Goal: Task Accomplishment & Management: Manage account settings

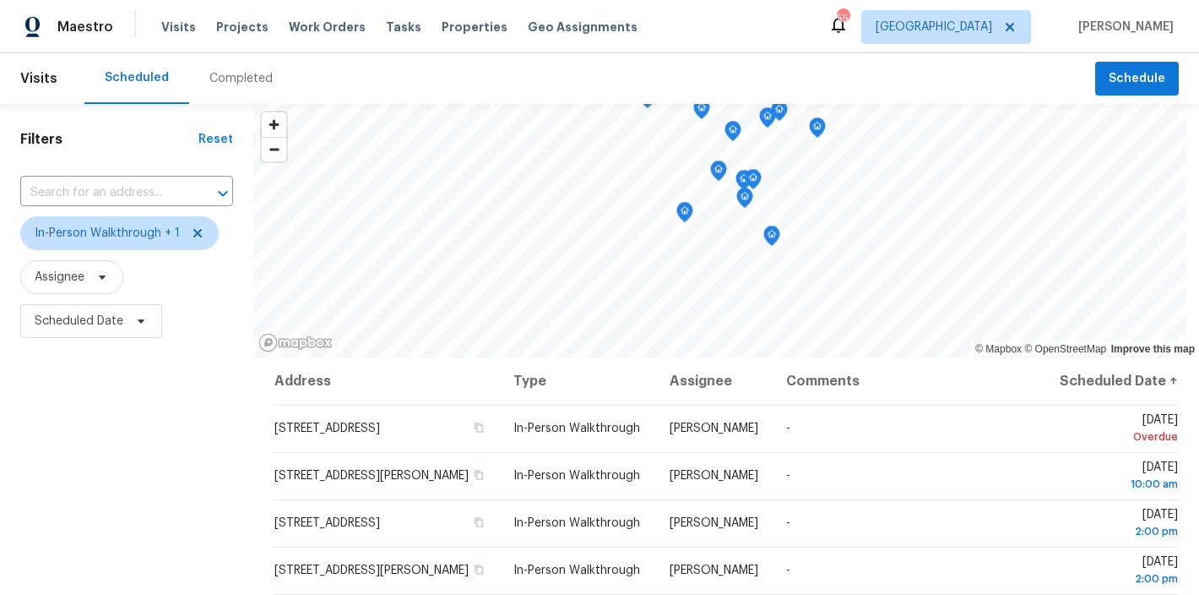
scroll to position [251, 0]
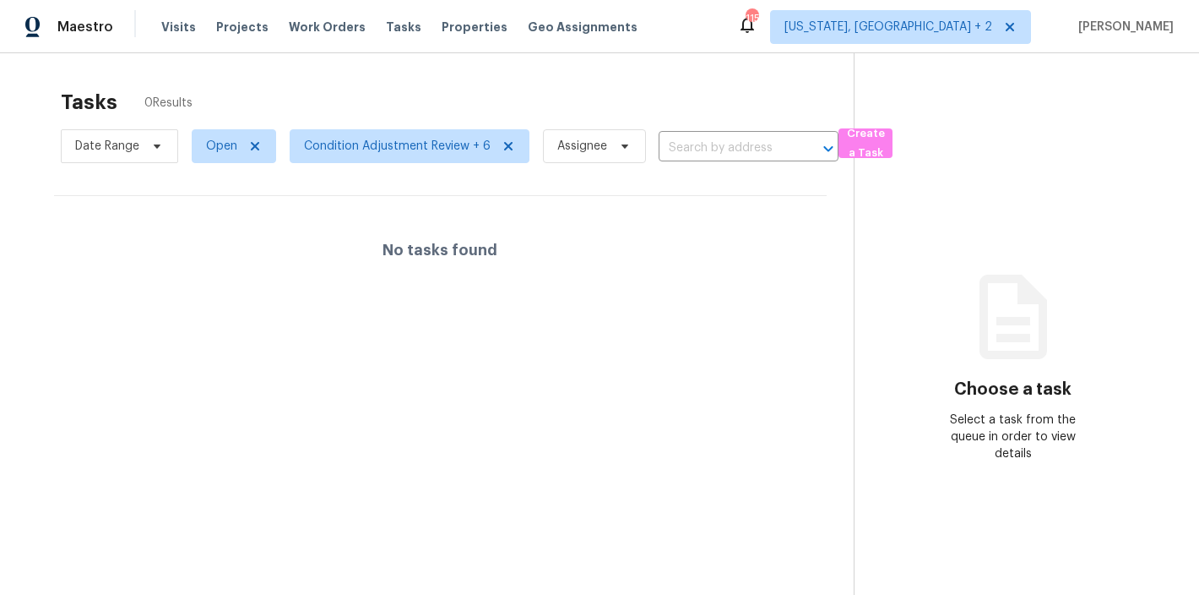
click at [332, 100] on div "Tasks 0 Results" at bounding box center [457, 102] width 793 height 44
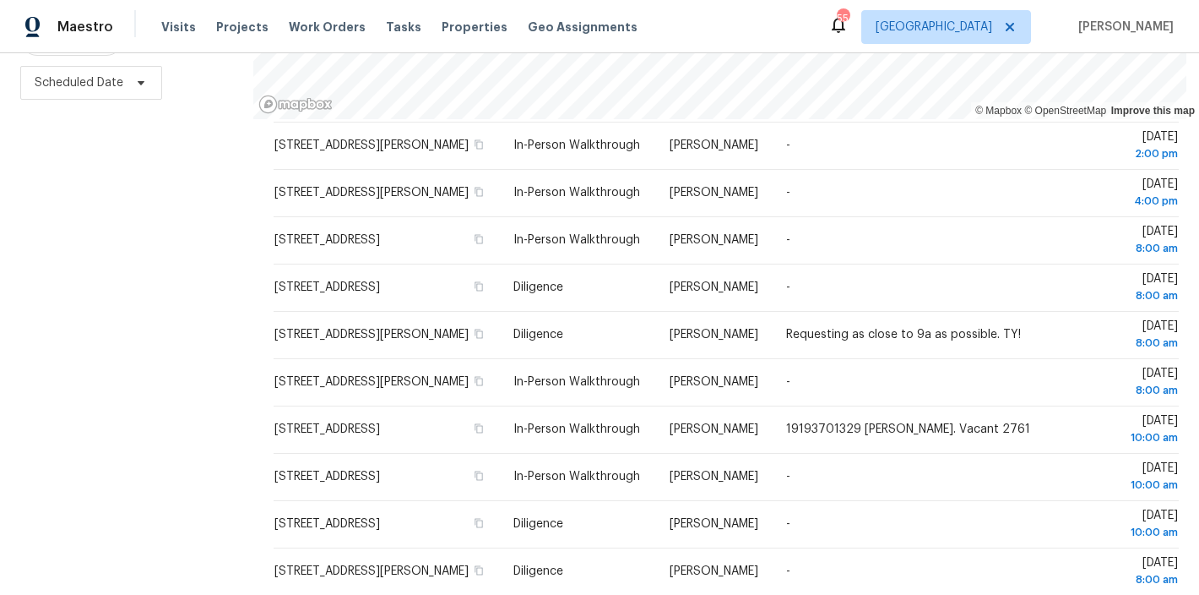
scroll to position [128, 0]
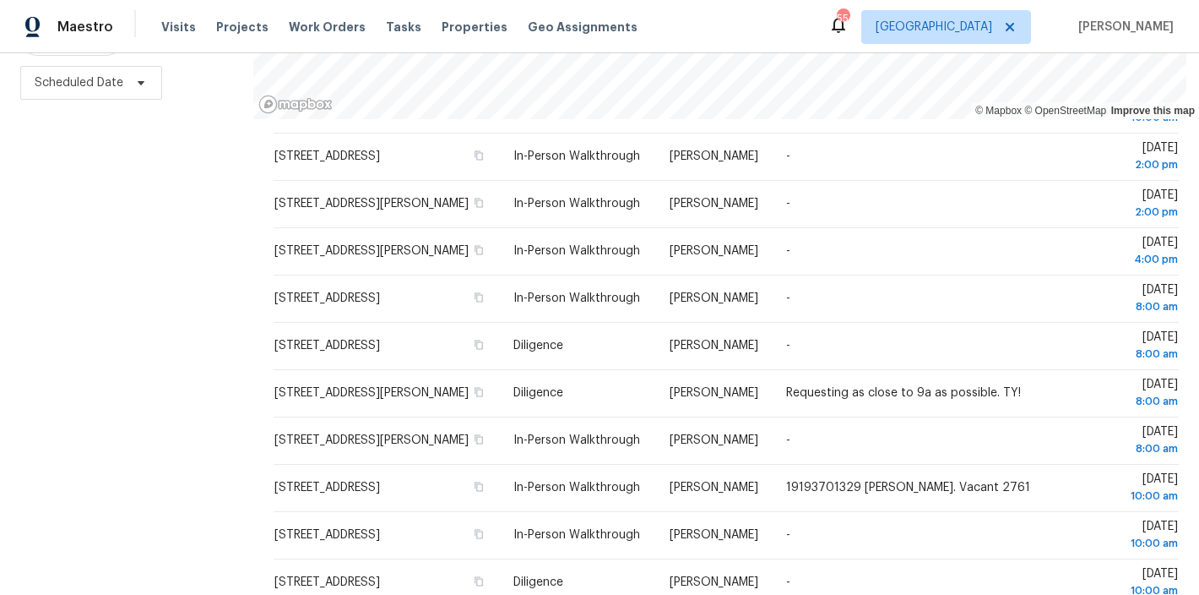
click at [795, 19] on div "Maestro Visits Projects Work Orders Tasks Properties Geo Assignments 55 Raleigh…" at bounding box center [599, 26] width 1199 height 53
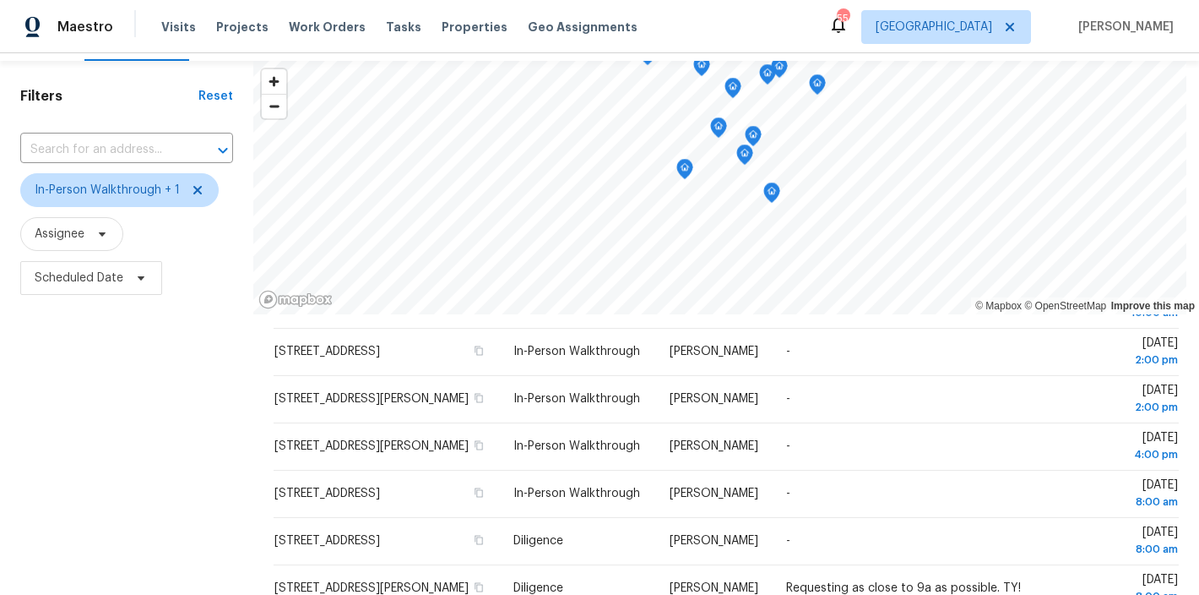
scroll to position [0, 0]
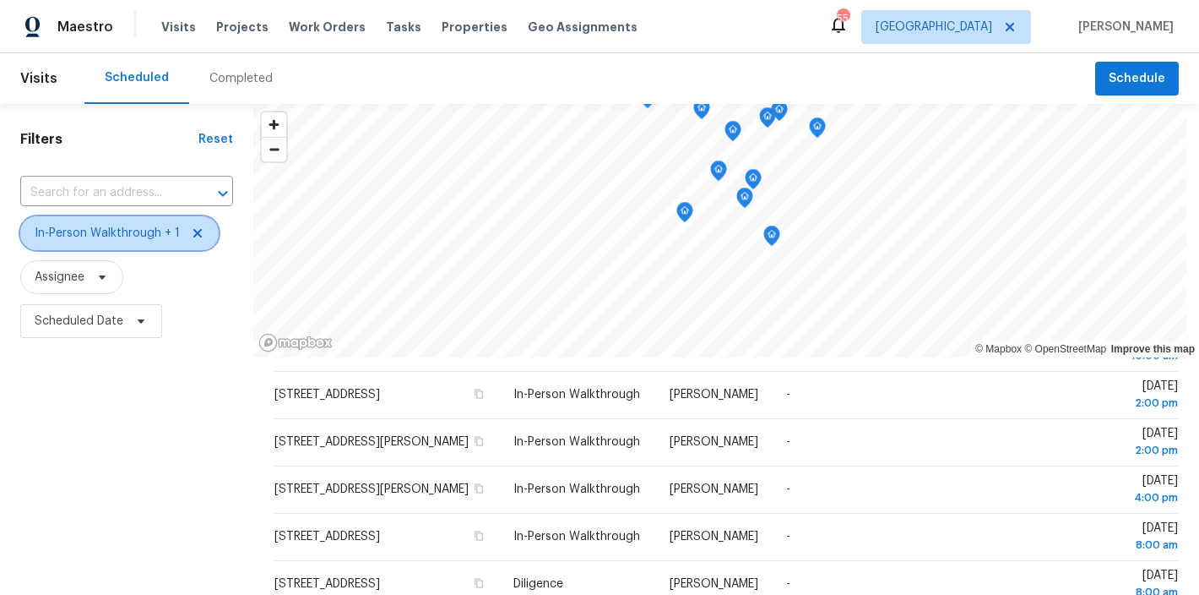
click at [198, 233] on icon at bounding box center [198, 233] width 14 height 14
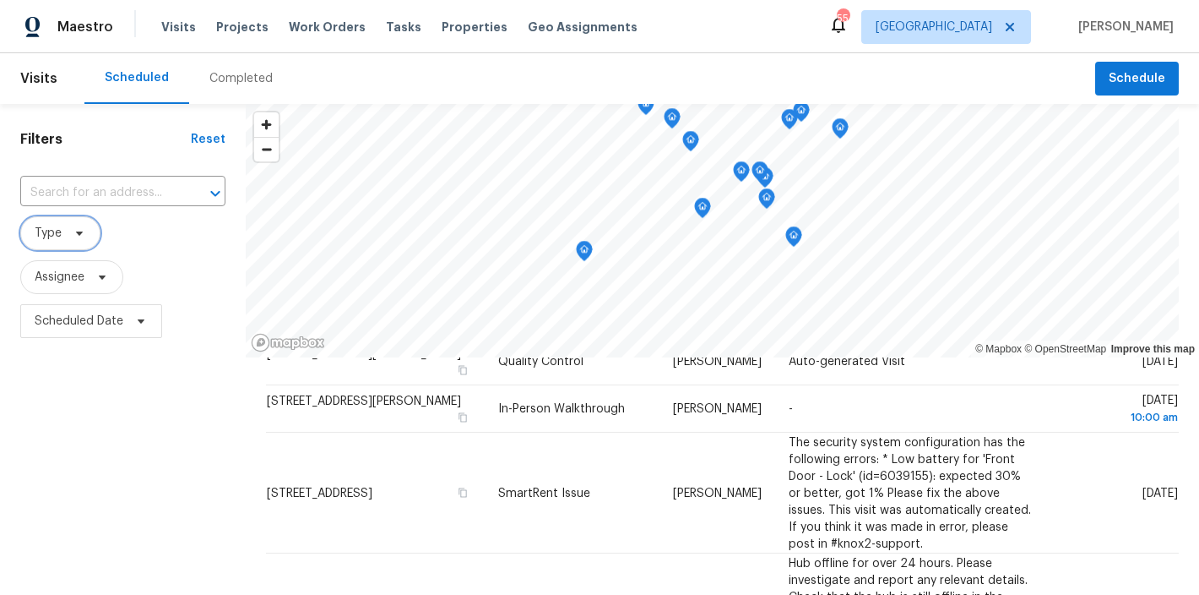
scroll to position [251, 0]
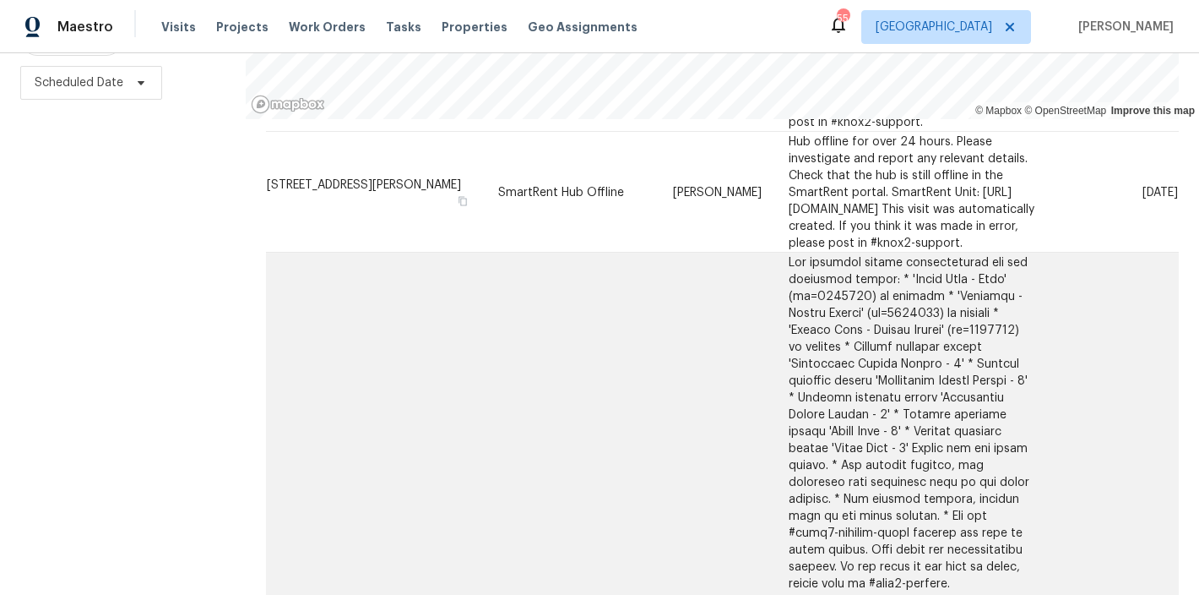
scroll to position [397, 0]
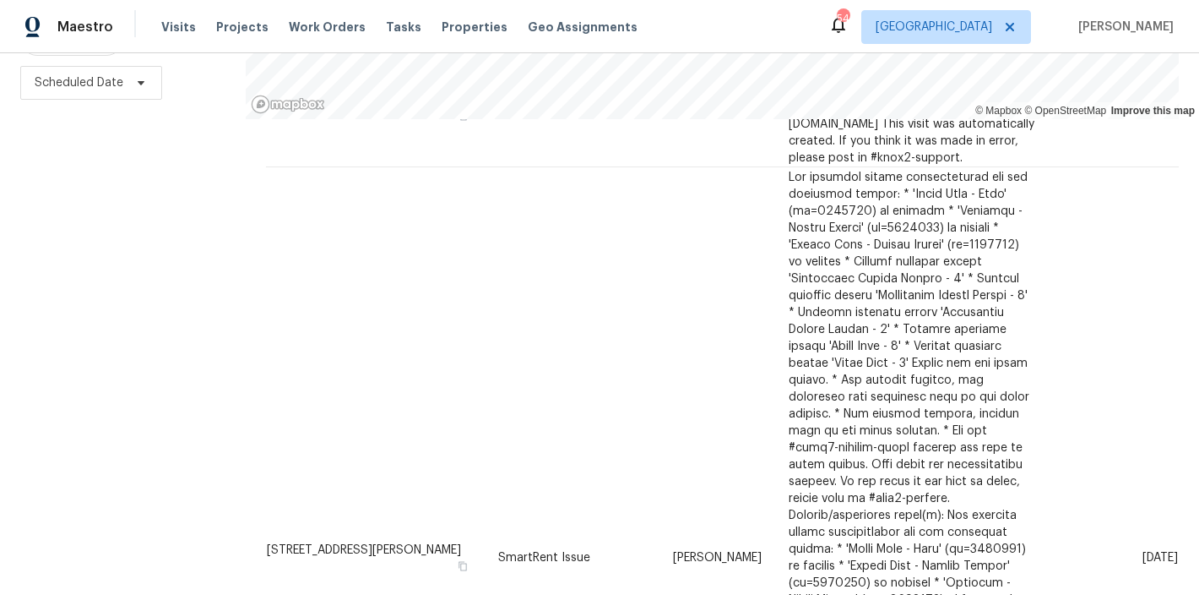
click at [73, 232] on div "Filters Reset ​ Type Assignee Scheduled Date" at bounding box center [123, 230] width 246 height 729
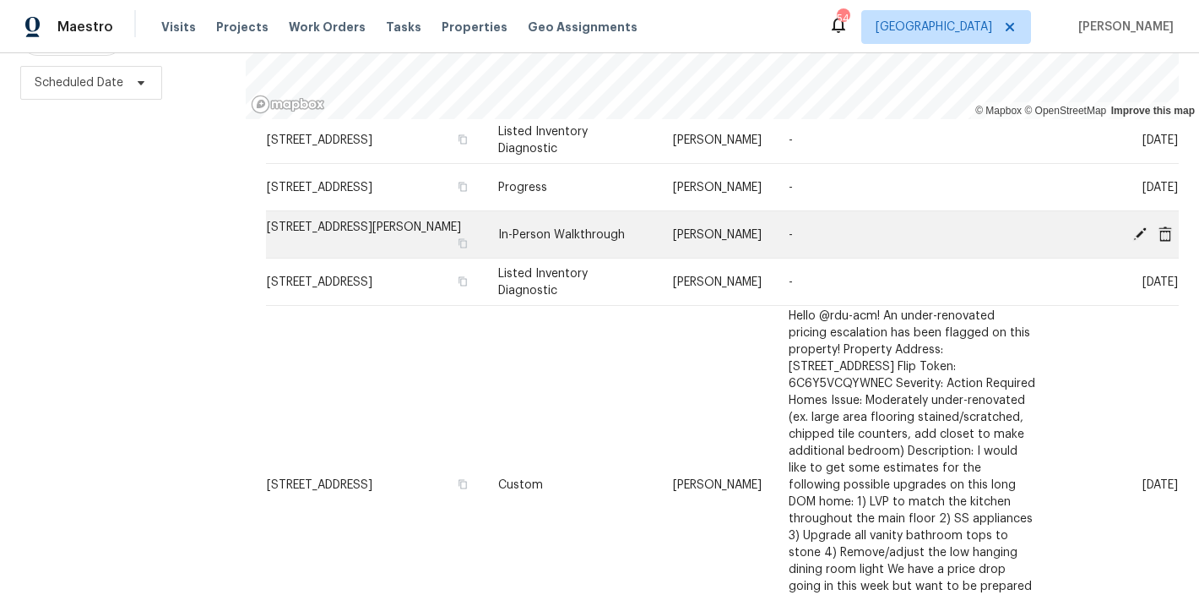
scroll to position [1648, 0]
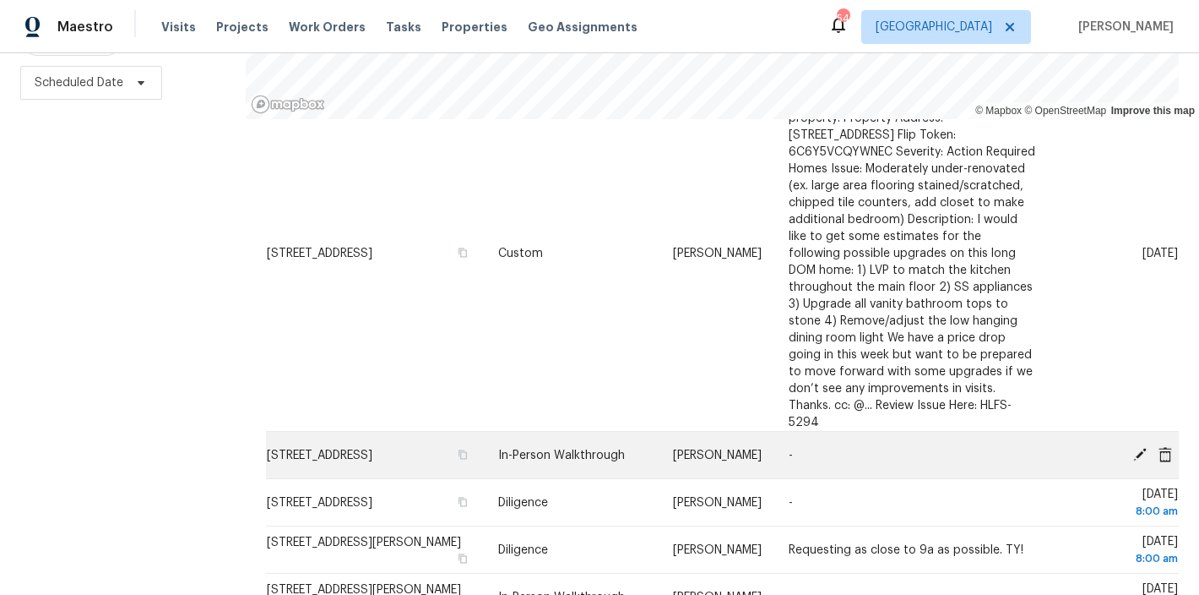
click at [1133, 447] on icon at bounding box center [1140, 454] width 14 height 14
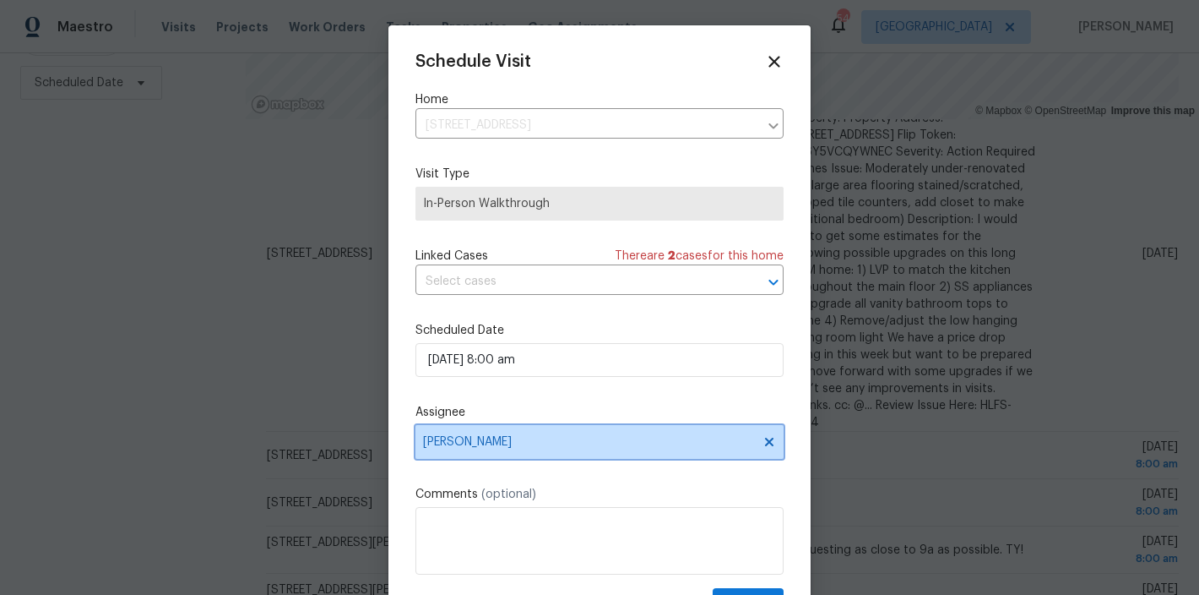
click at [486, 433] on span "Preston Sexton" at bounding box center [599, 442] width 368 height 34
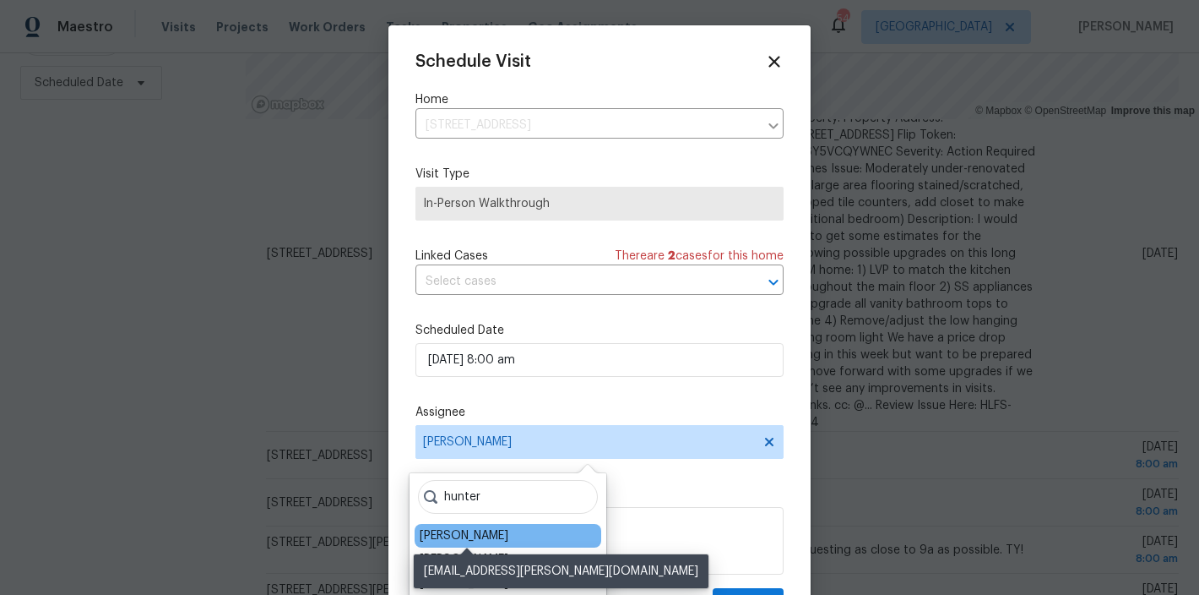
type input "hunter"
click at [503, 531] on div "Hunter Anderson" at bounding box center [464, 535] width 89 height 17
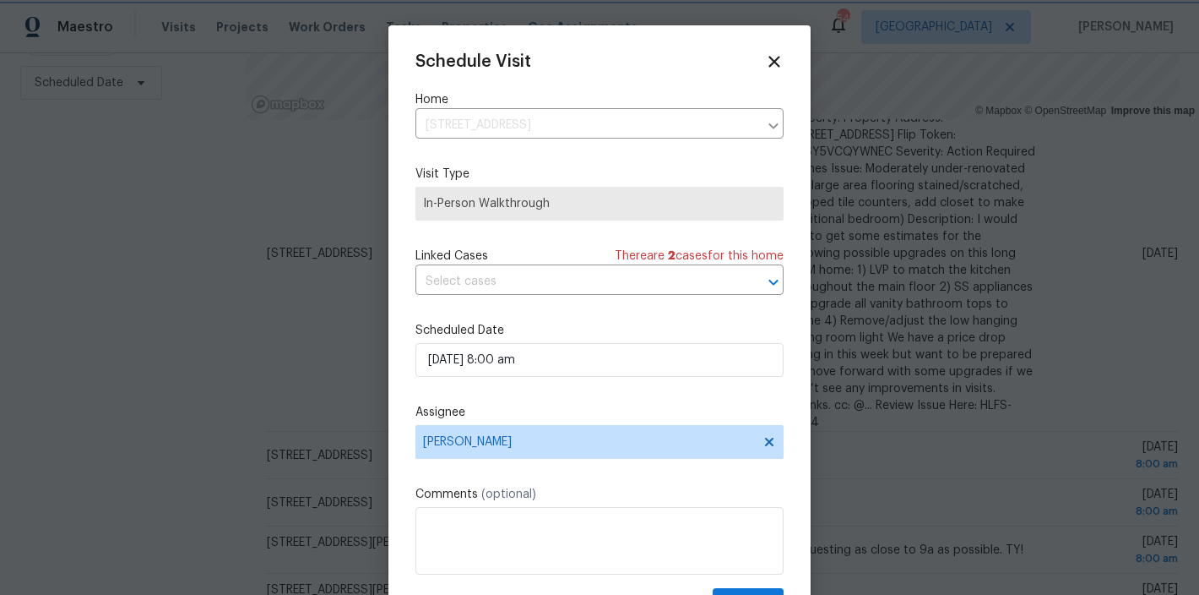
scroll to position [30, 0]
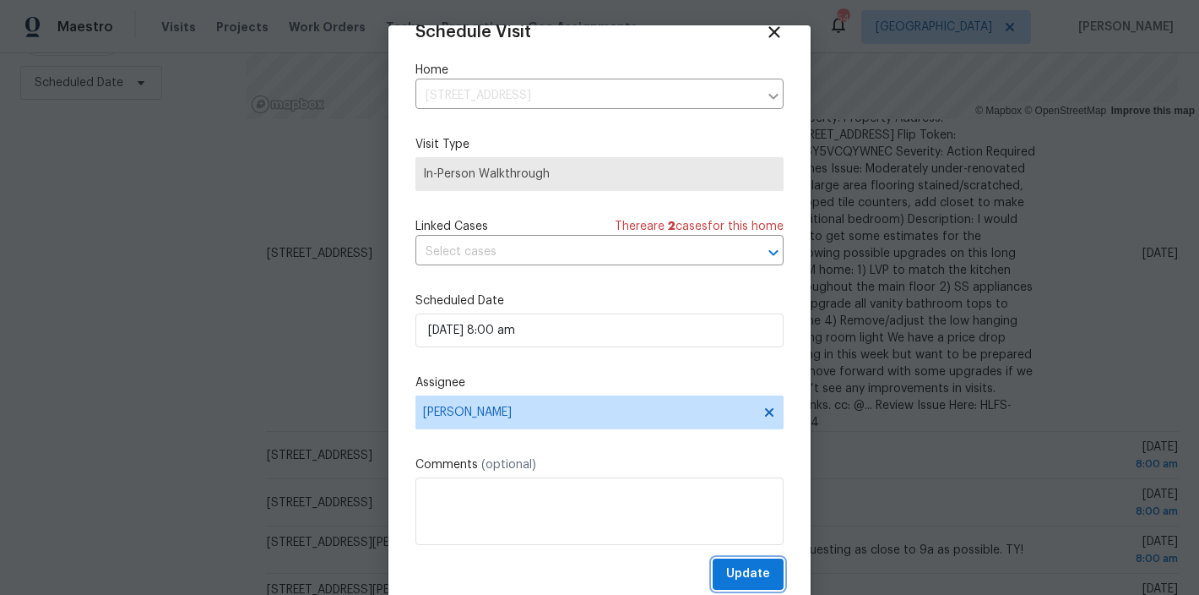
click at [736, 572] on span "Update" at bounding box center [748, 573] width 44 height 21
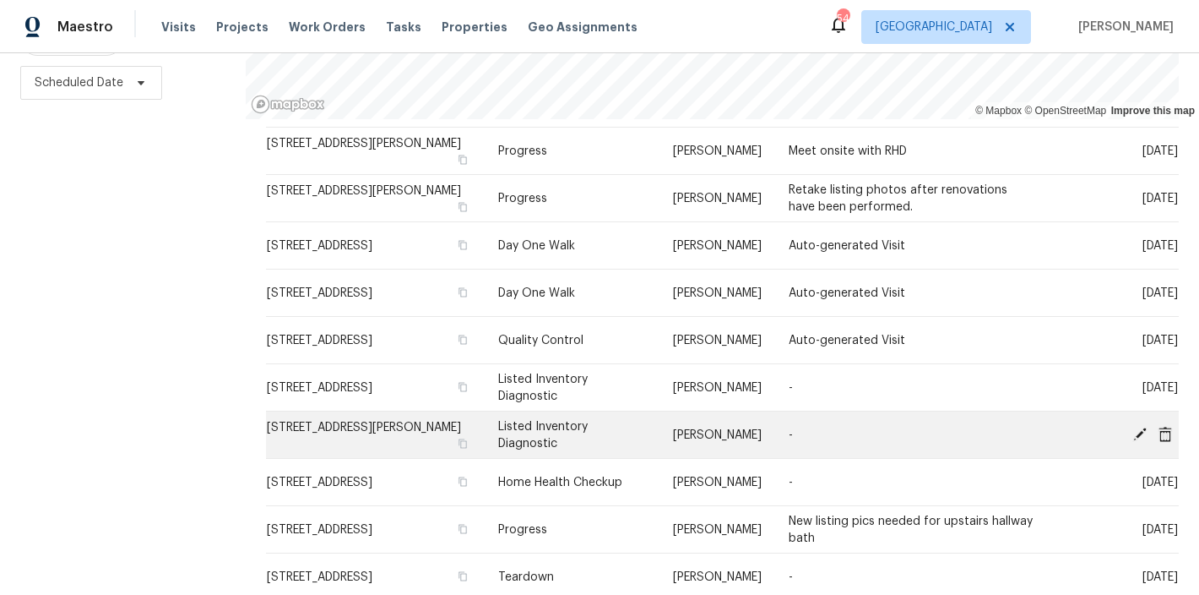
scroll to position [415, 0]
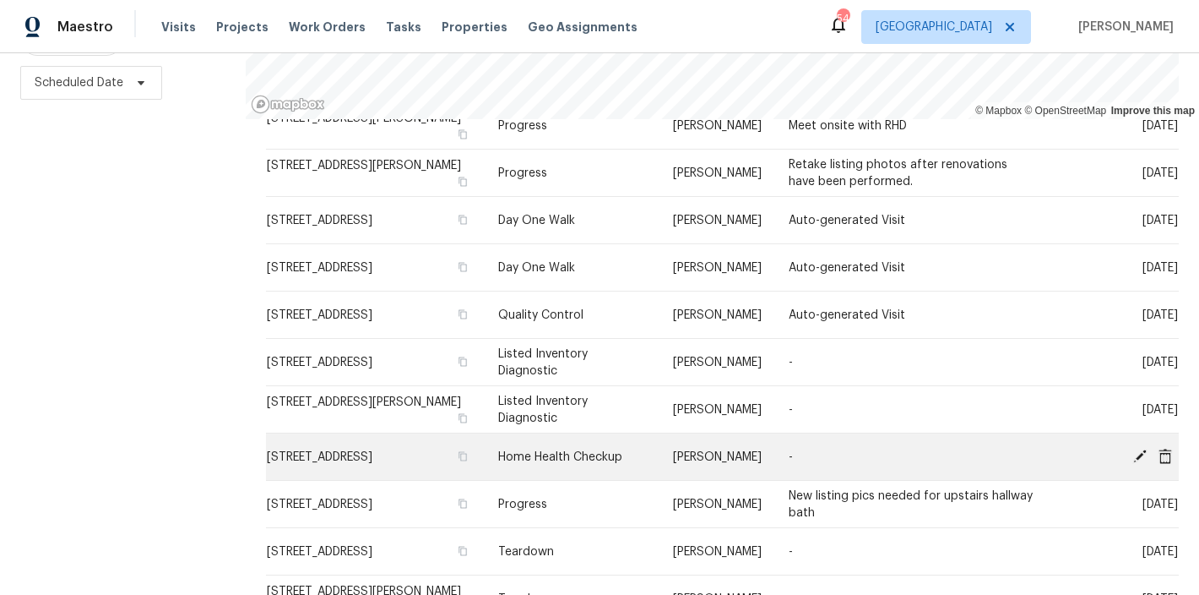
click at [1133, 462] on icon at bounding box center [1140, 455] width 14 height 14
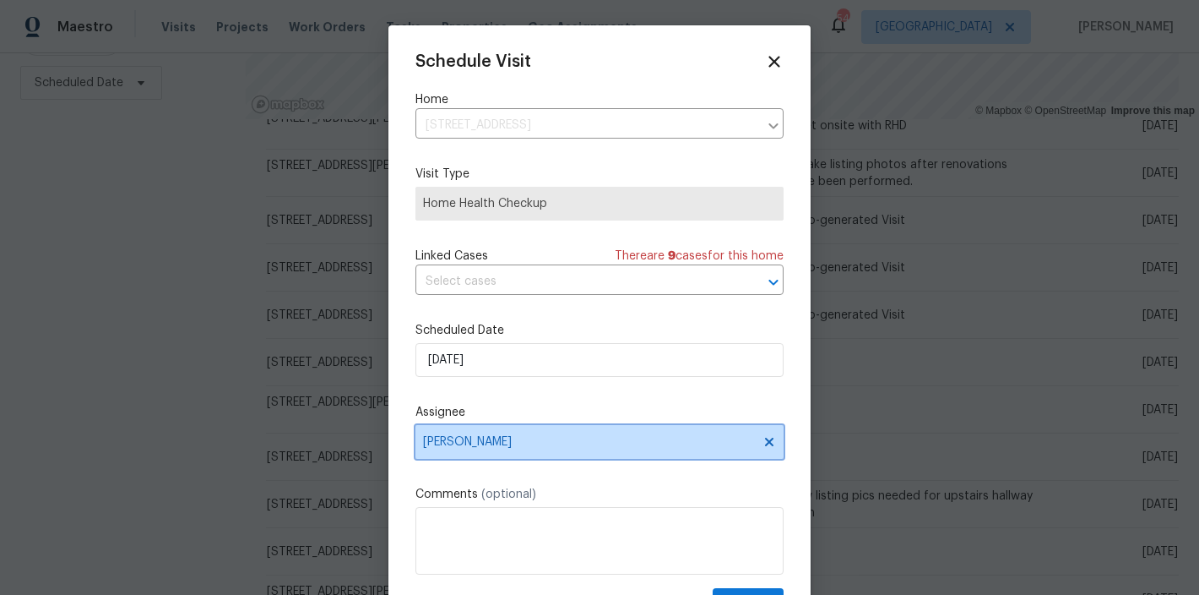
click at [480, 448] on span "Preston Sexton" at bounding box center [588, 442] width 331 height 14
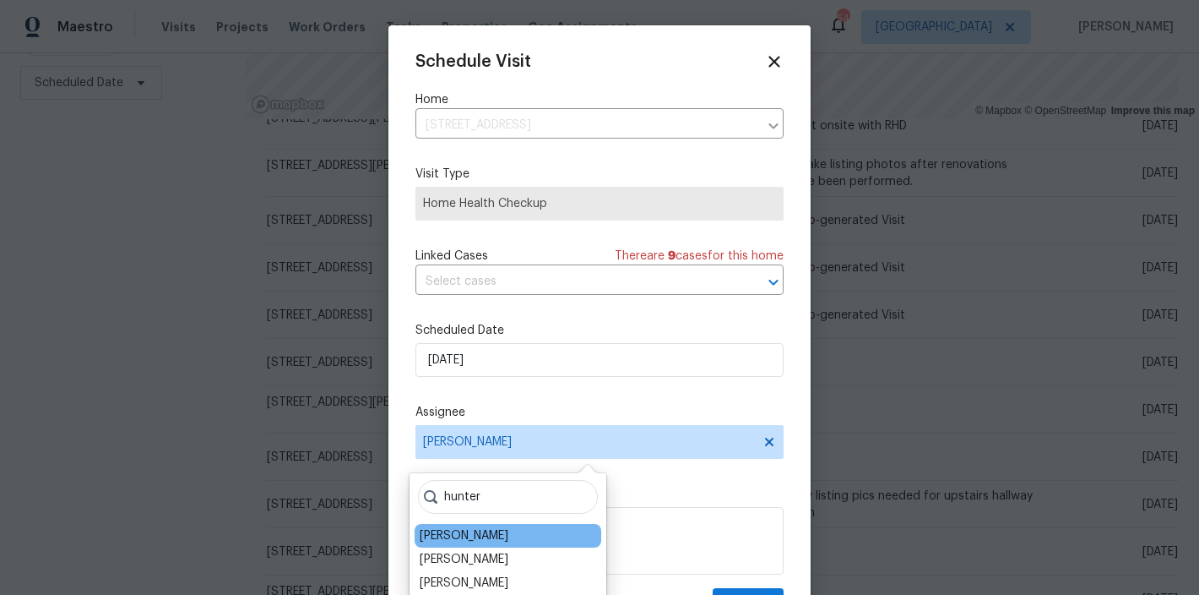
type input "hunter"
click at [494, 525] on div "Hunter Anderson" at bounding box center [508, 536] width 187 height 24
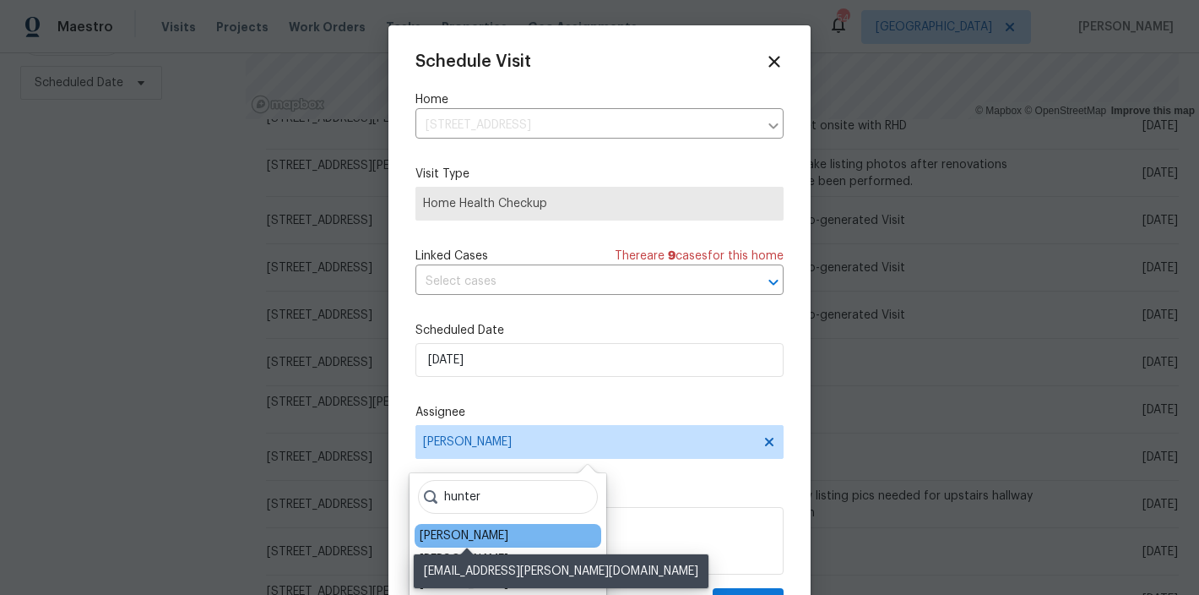
click at [495, 532] on div "Hunter Anderson" at bounding box center [464, 535] width 89 height 17
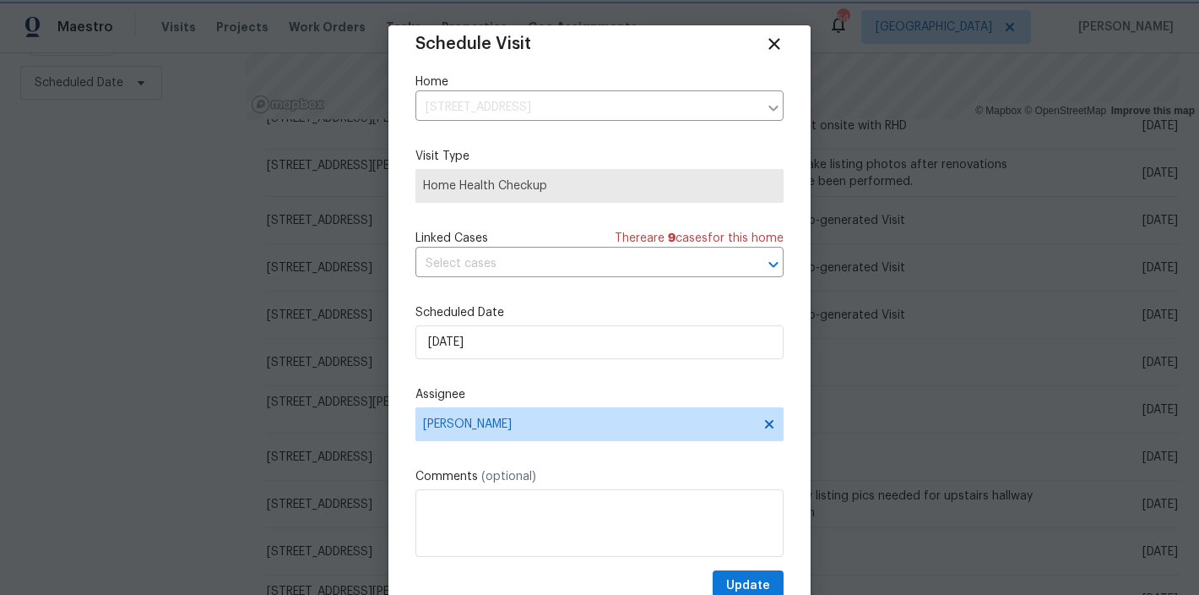
scroll to position [30, 0]
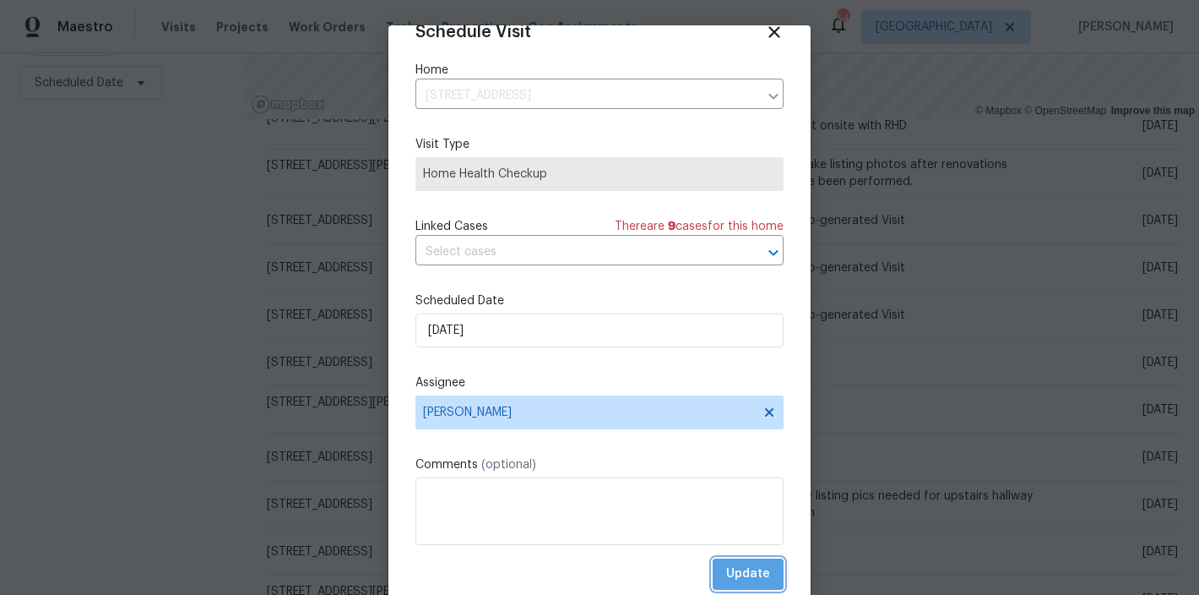
click at [752, 573] on button "Update" at bounding box center [748, 573] width 71 height 31
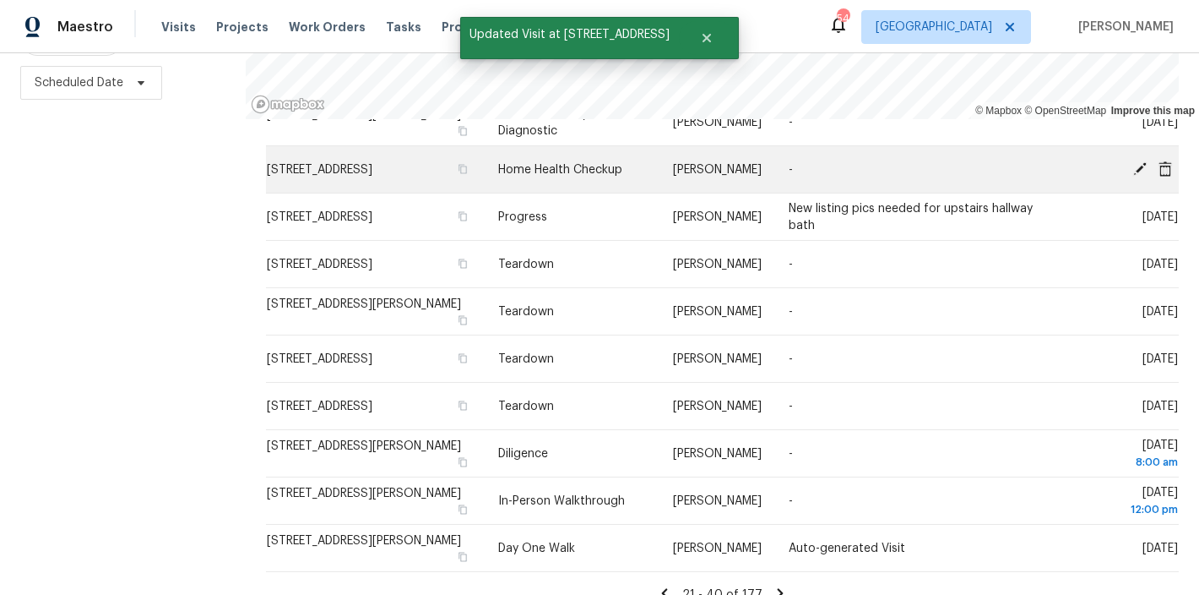
scroll to position [757, 0]
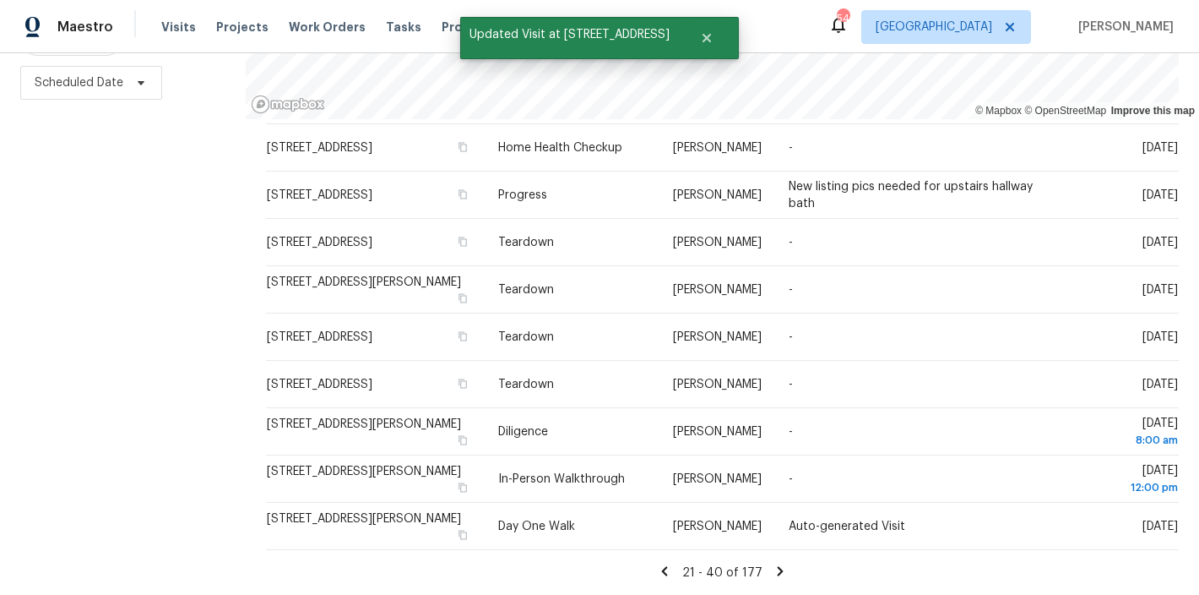
click at [778, 566] on icon at bounding box center [781, 570] width 6 height 9
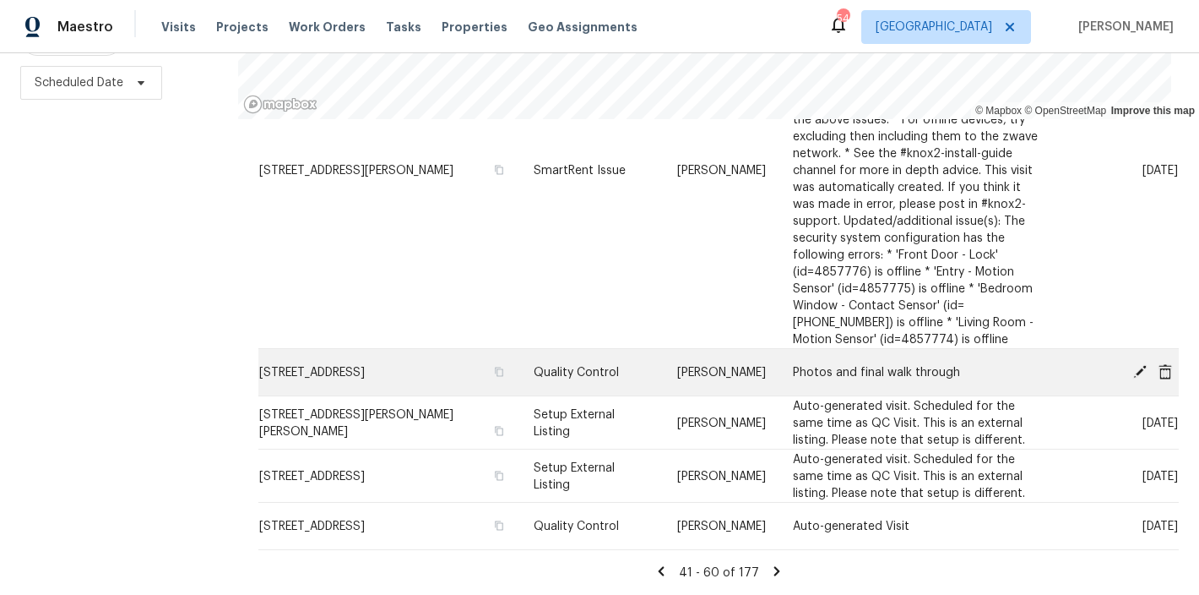
scroll to position [251, 0]
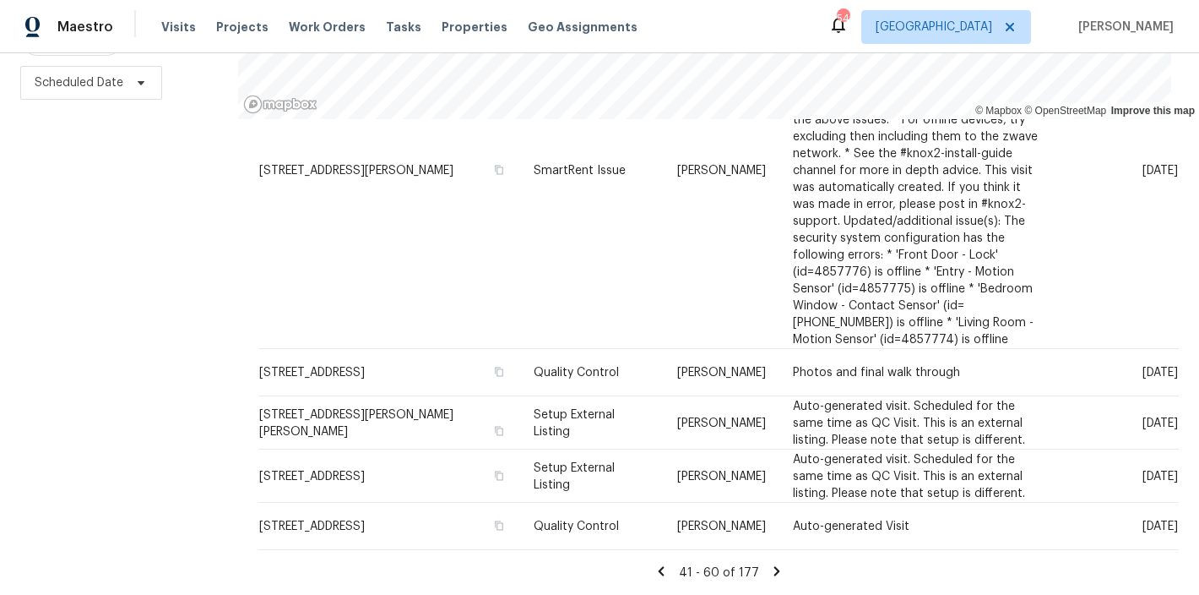
click at [769, 563] on icon at bounding box center [776, 570] width 15 height 15
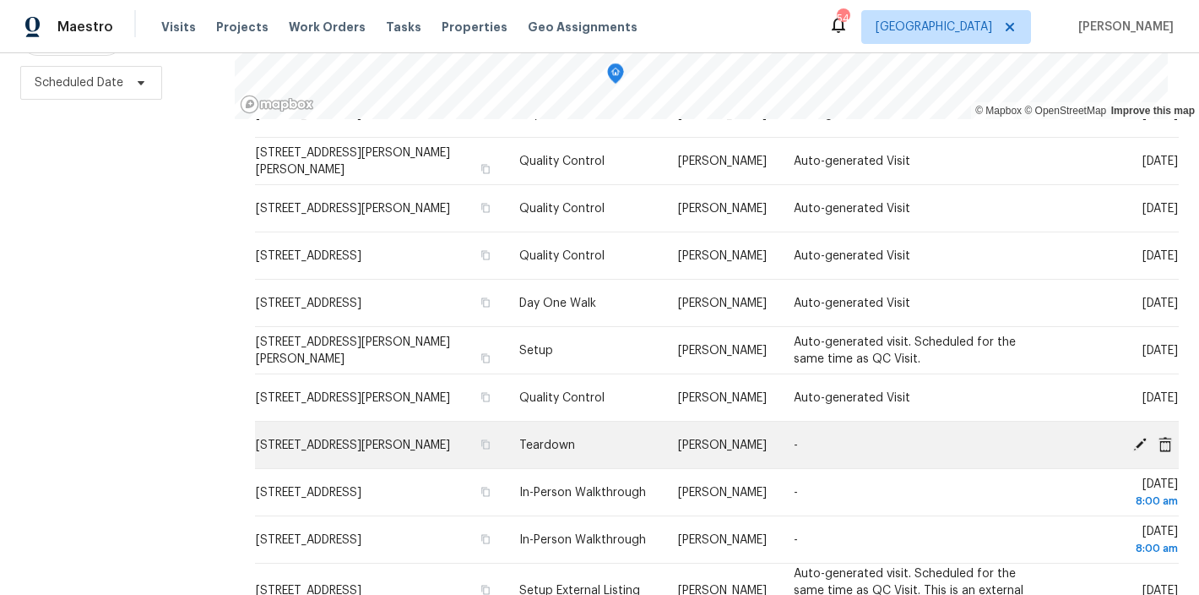
scroll to position [595, 0]
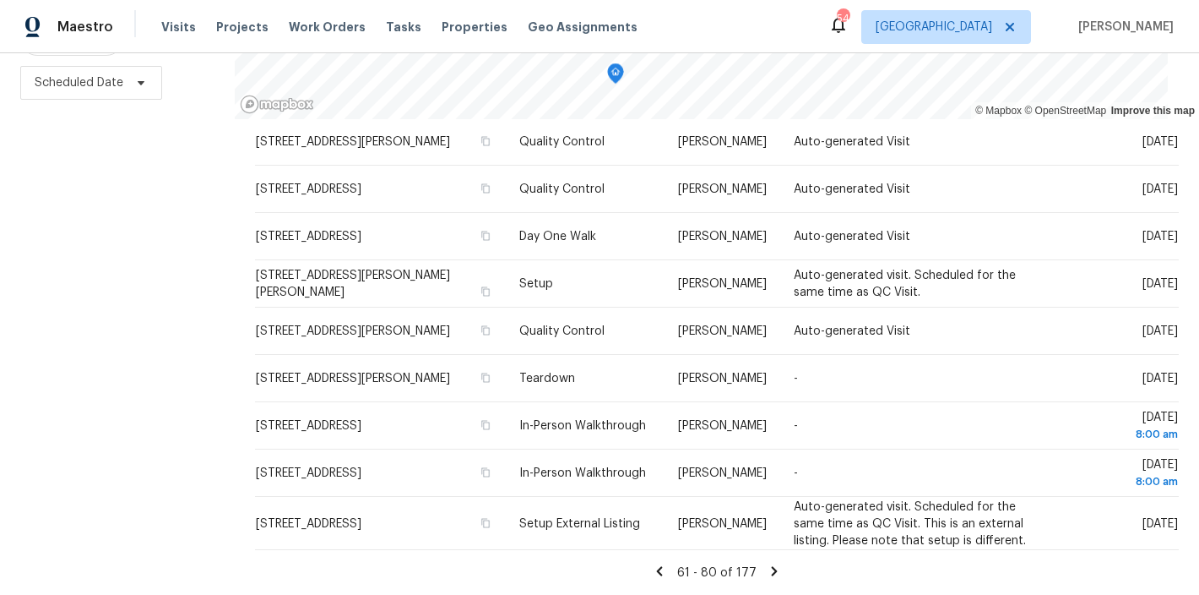
click at [87, 406] on div "Filters Reset ​ Type Assignee Scheduled Date" at bounding box center [117, 230] width 235 height 729
click at [709, 11] on div "Maestro Visits Projects Work Orders Tasks Properties Geo Assignments 51 Raleigh…" at bounding box center [599, 26] width 1199 height 53
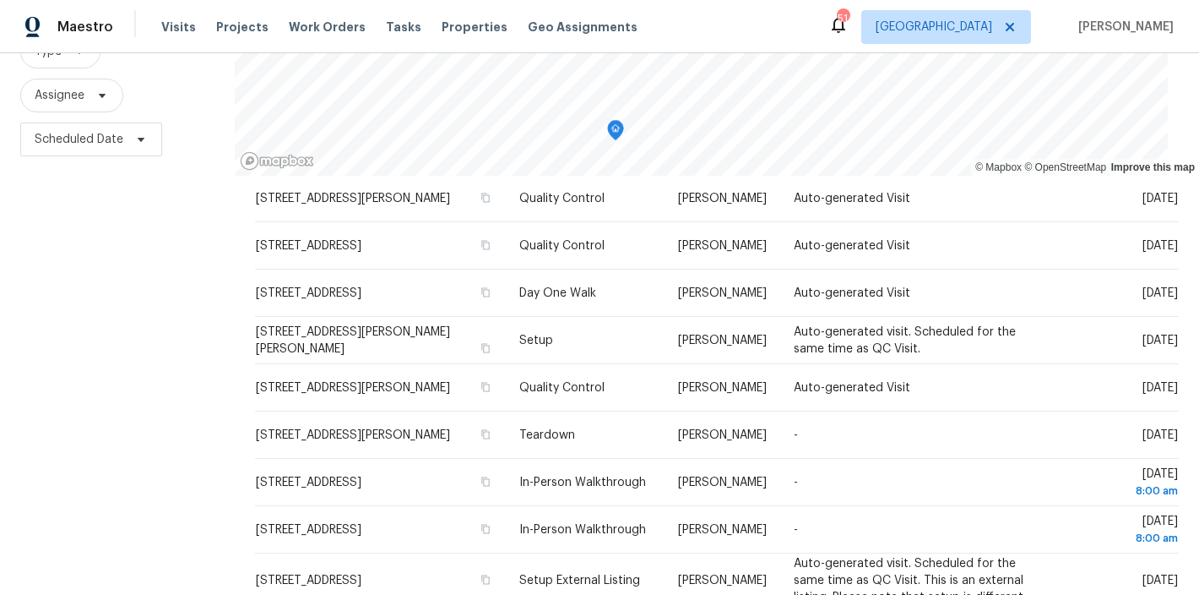
scroll to position [109, 0]
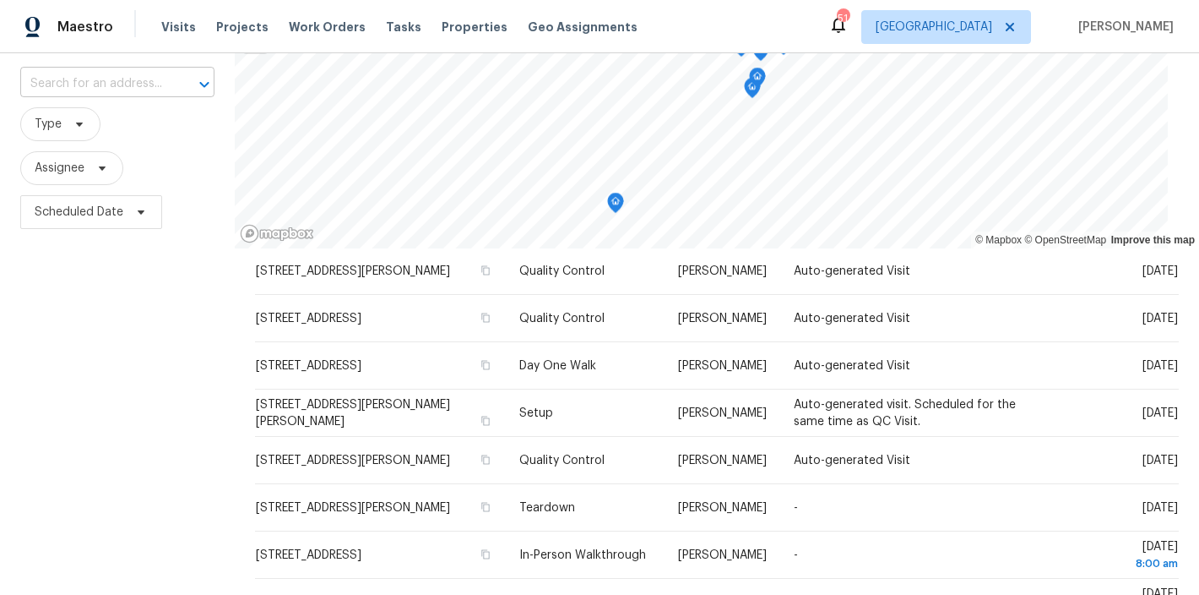
click at [71, 85] on input "text" at bounding box center [93, 84] width 147 height 26
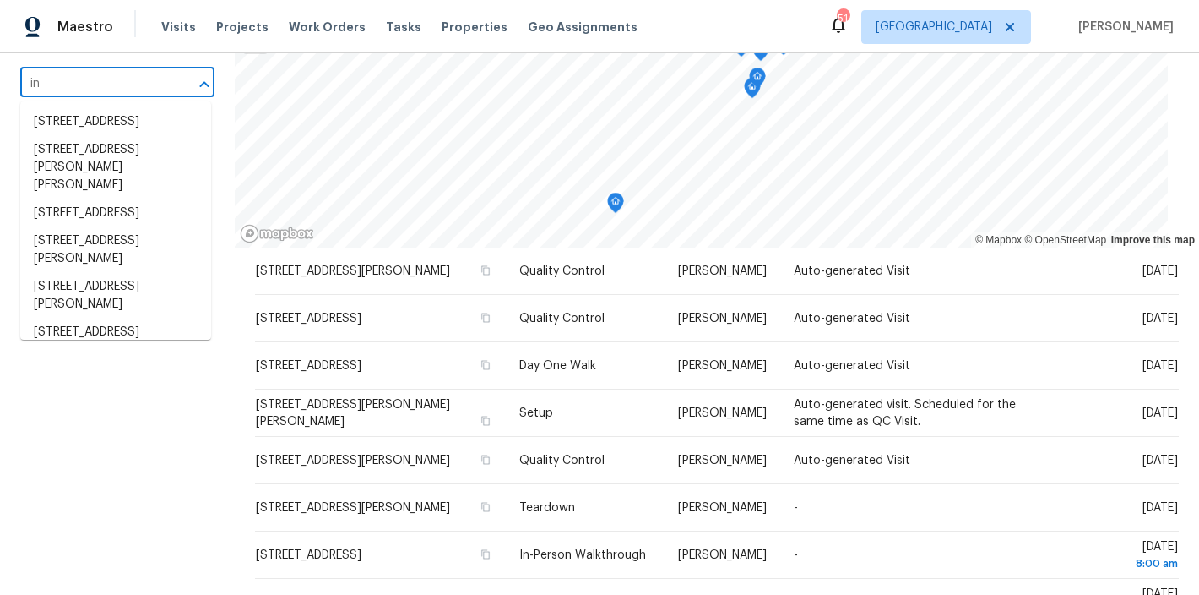
type input "i"
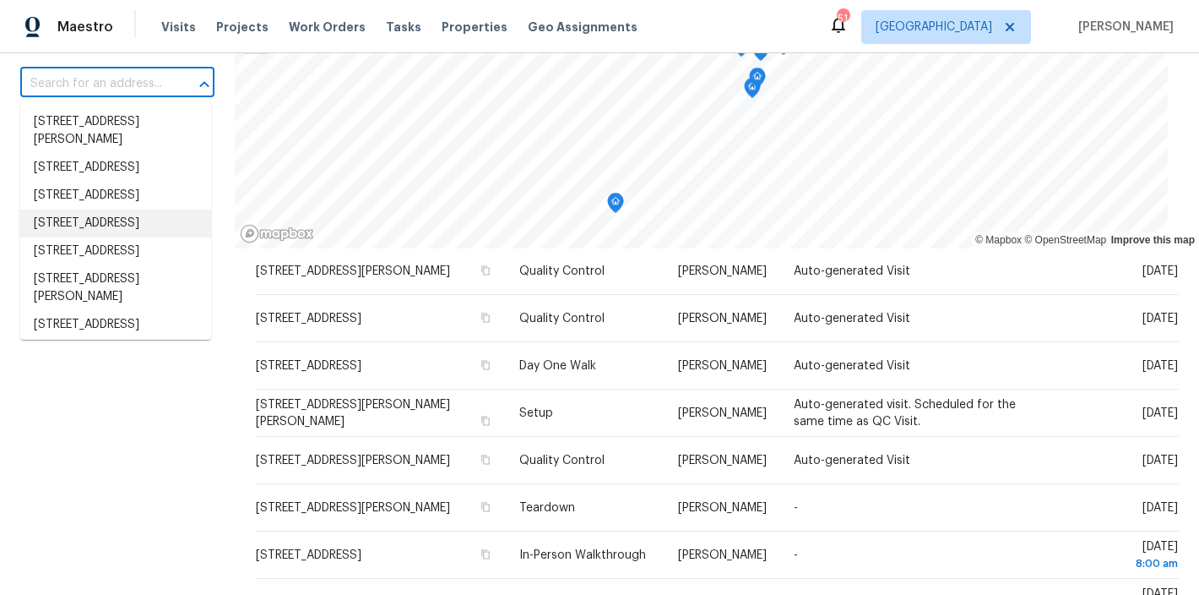
click at [130, 491] on div "Filters Reset ​ Type Assignee Scheduled Date" at bounding box center [117, 359] width 235 height 729
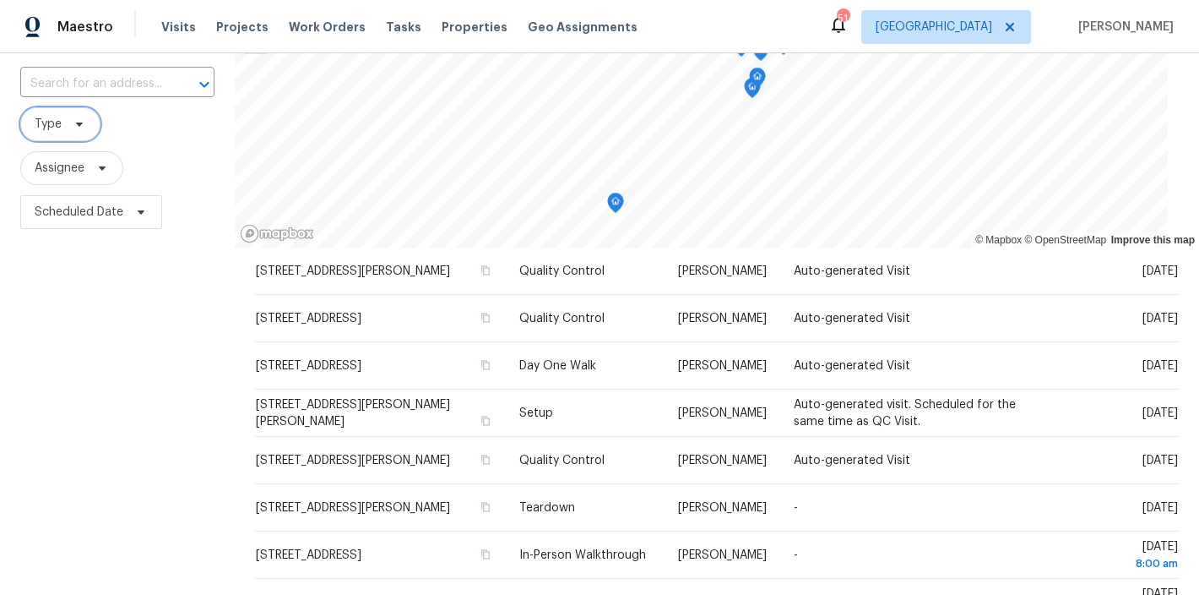
click at [46, 122] on span "Type" at bounding box center [48, 124] width 27 height 17
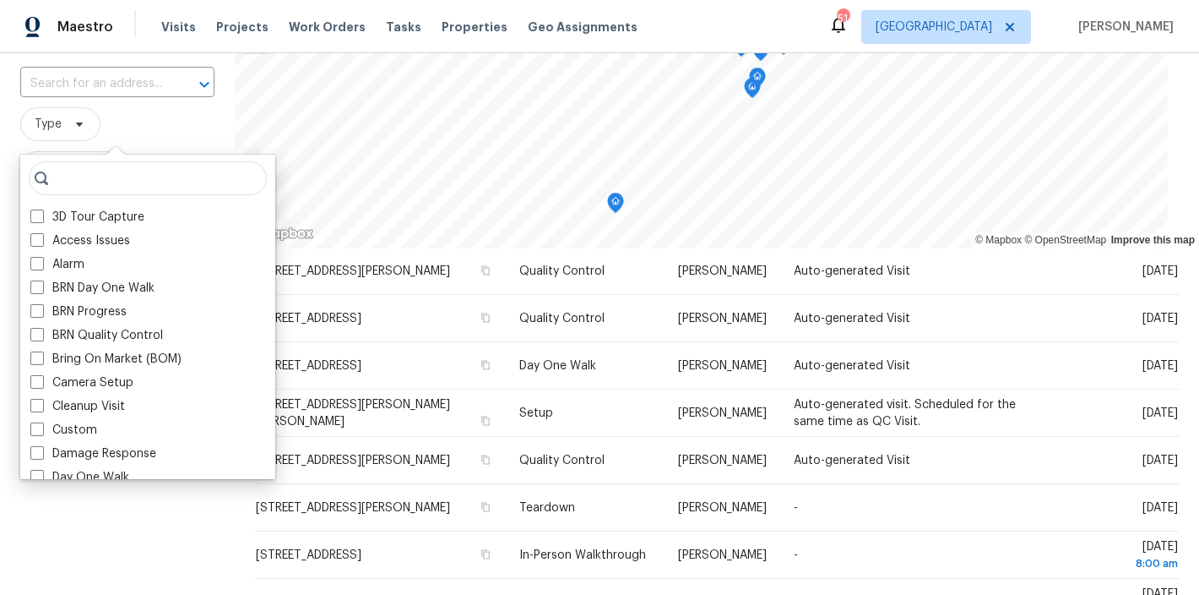
click at [73, 181] on input "search" at bounding box center [148, 178] width 238 height 34
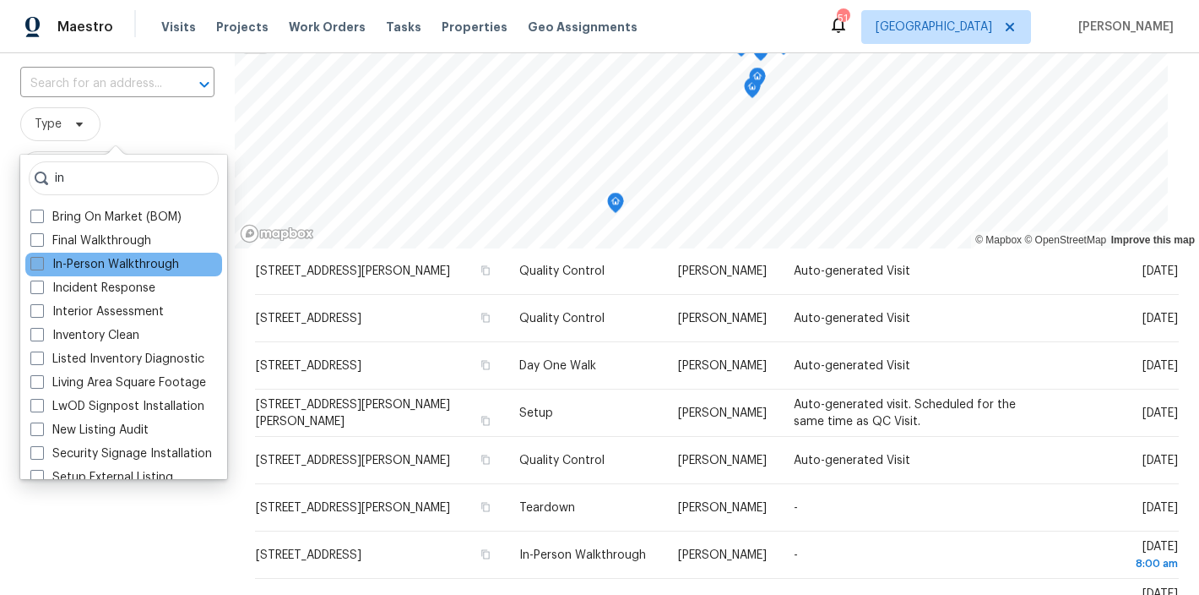
type input "in"
click at [90, 259] on label "In-Person Walkthrough" at bounding box center [104, 264] width 149 height 17
click at [41, 259] on input "In-Person Walkthrough" at bounding box center [35, 261] width 11 height 11
checkbox input "true"
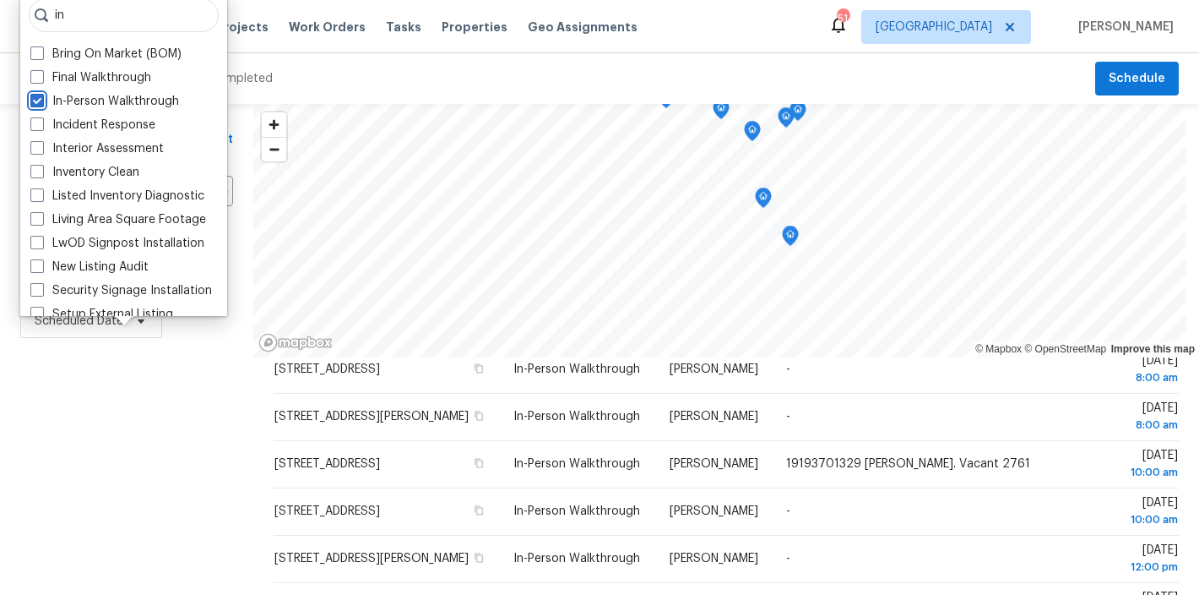
scroll to position [309, 0]
click at [73, 452] on div "Filters Reset ​ In-Person Walkthrough Assignee Scheduled Date" at bounding box center [126, 468] width 253 height 729
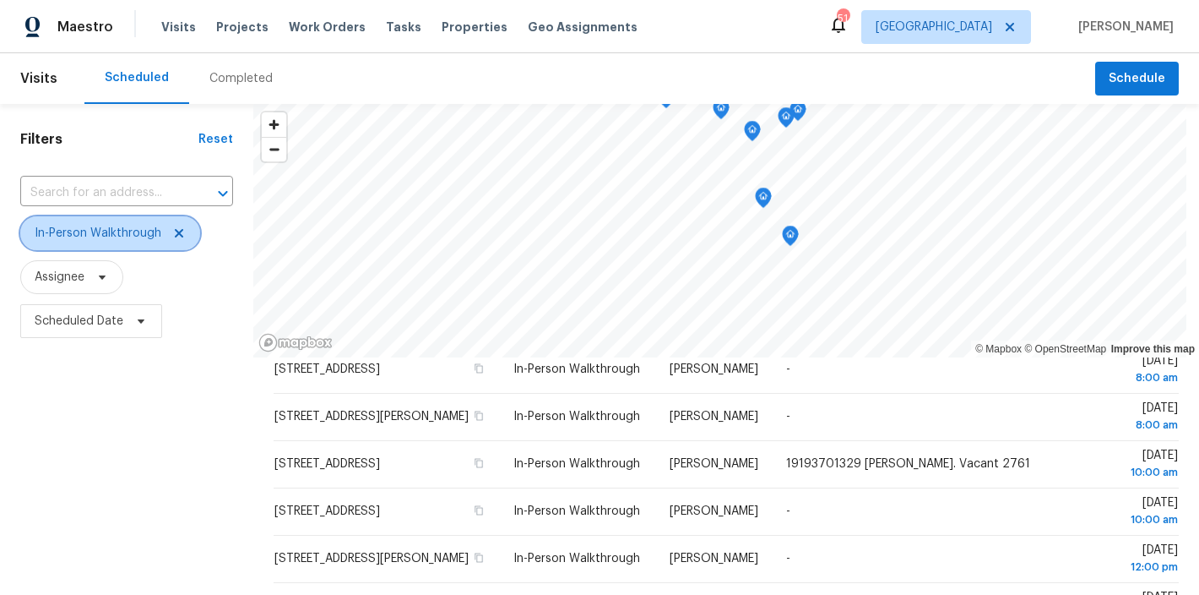
click at [86, 238] on span "In-Person Walkthrough" at bounding box center [98, 233] width 127 height 17
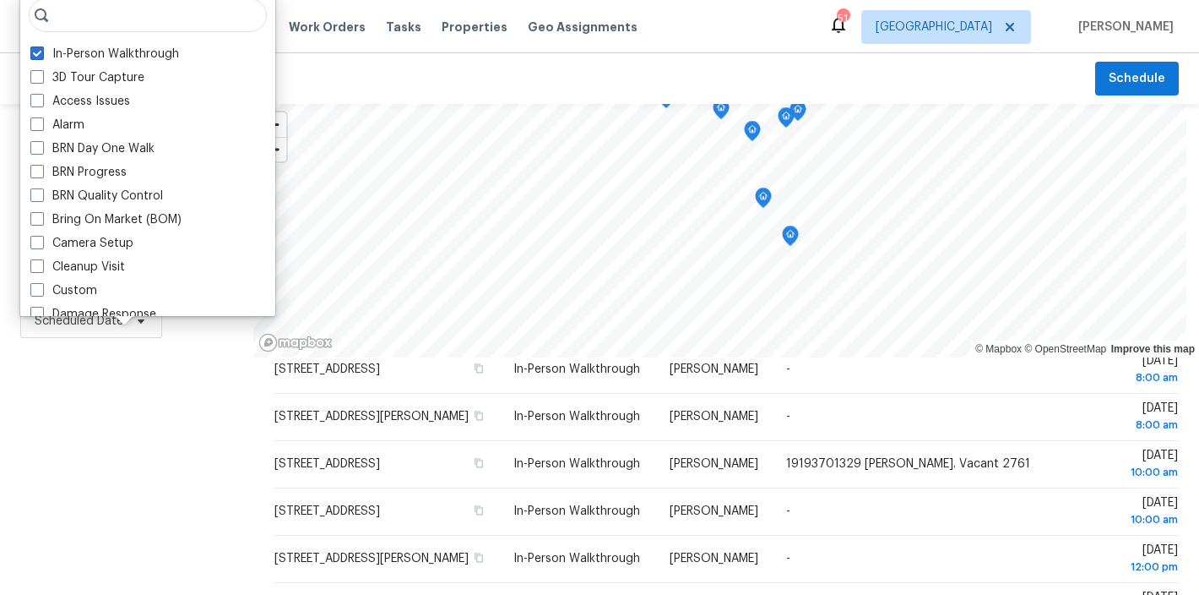
click at [117, 12] on input "search" at bounding box center [148, 15] width 238 height 34
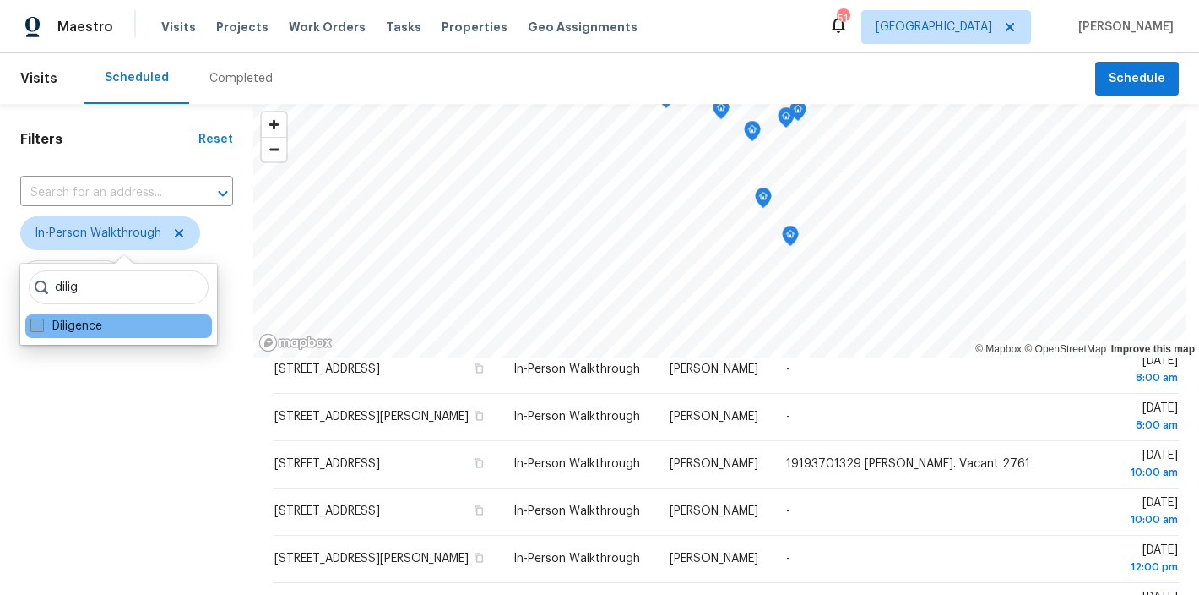
type input "dilig"
click at [71, 328] on label "Diligence" at bounding box center [66, 326] width 72 height 17
click at [41, 328] on input "Diligence" at bounding box center [35, 323] width 11 height 11
checkbox input "true"
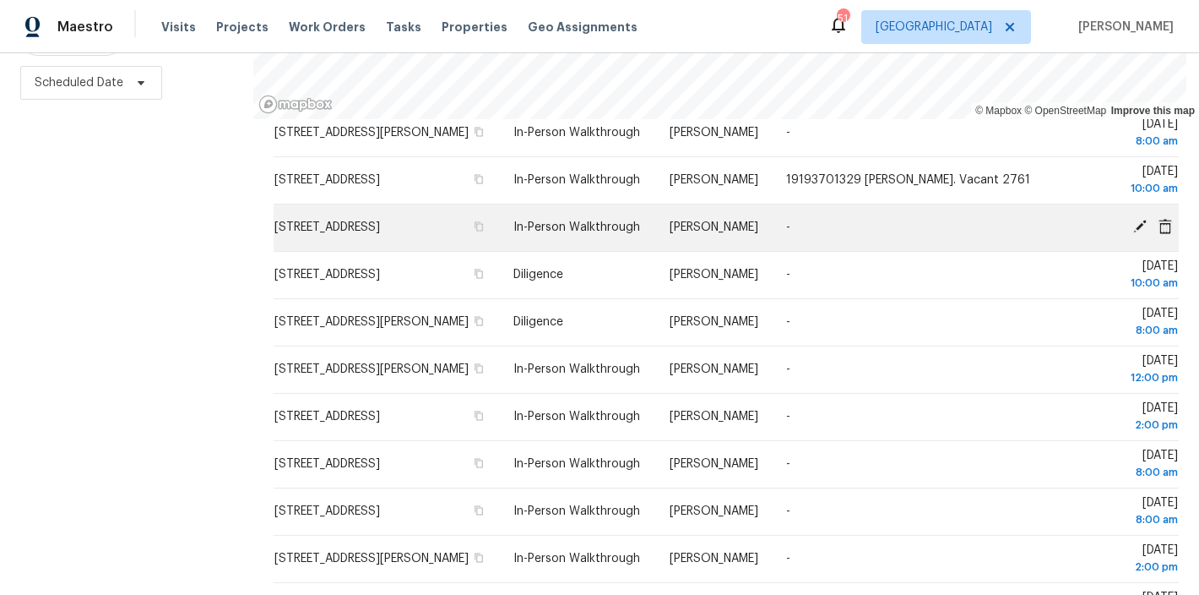
scroll to position [498, 0]
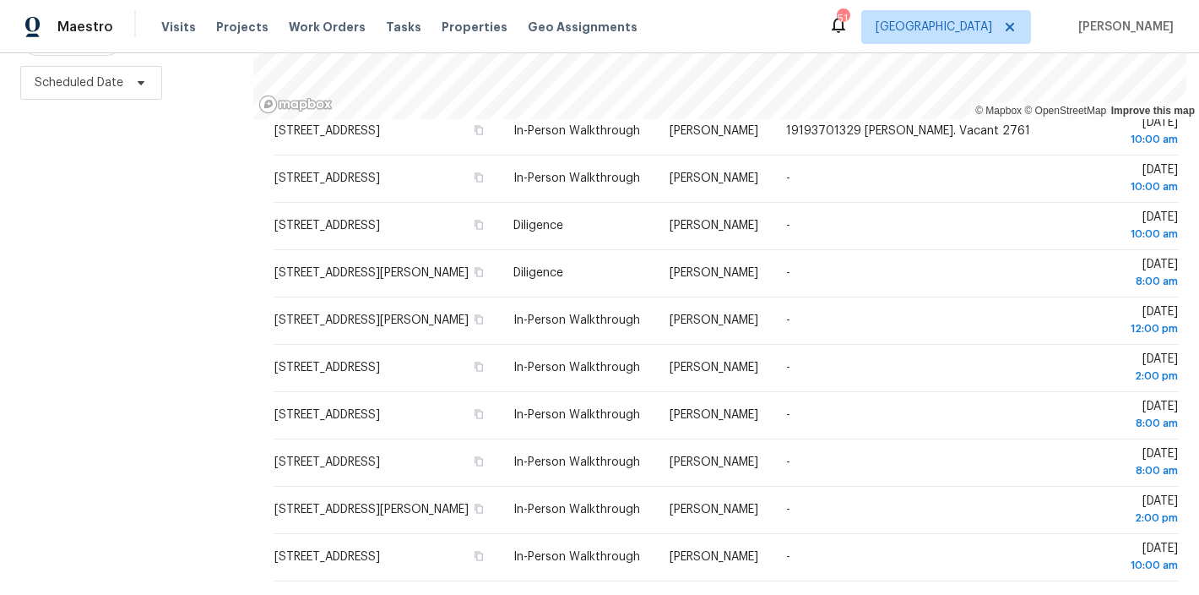
click at [126, 434] on div "Filters Reset ​ In-Person Walkthrough + 1 Assignee Scheduled Date" at bounding box center [126, 230] width 253 height 729
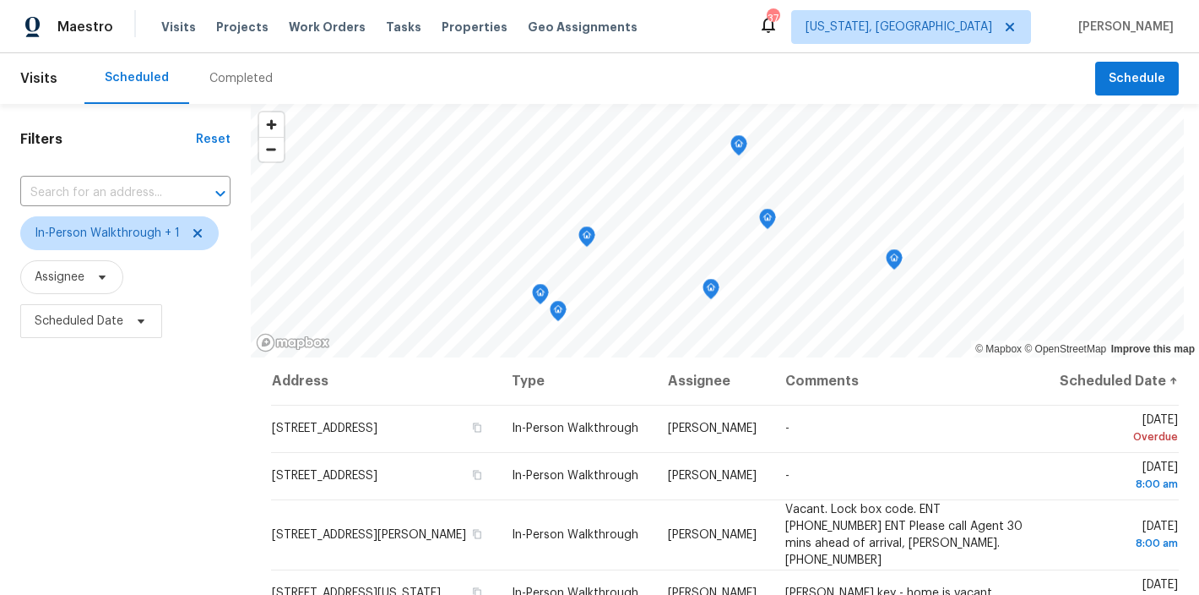
scroll to position [251, 0]
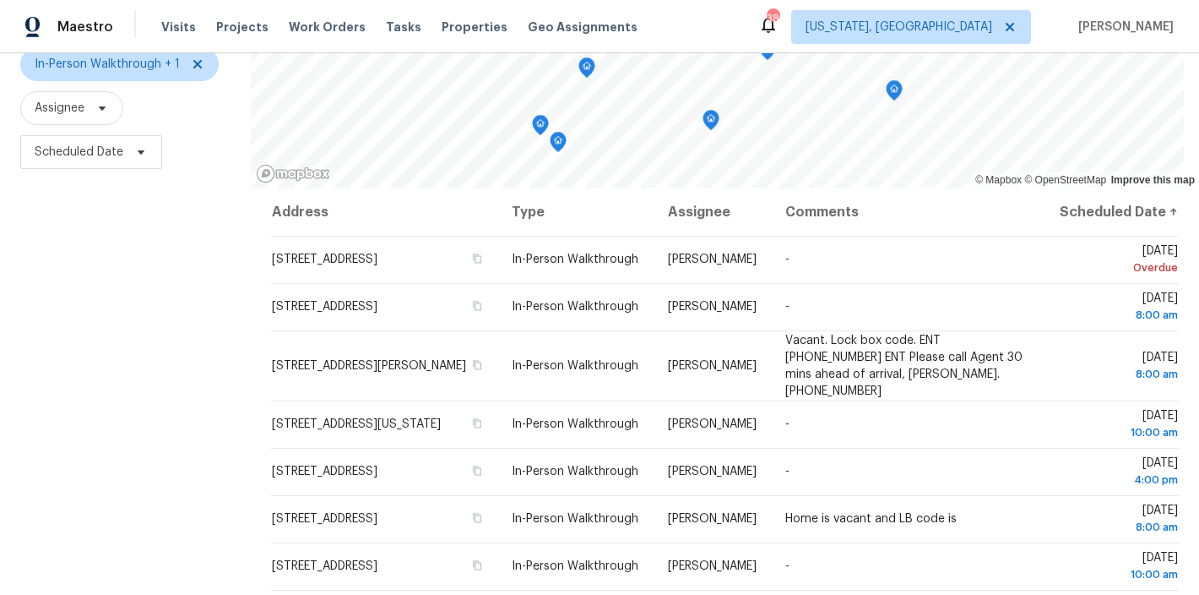
scroll to position [100, 0]
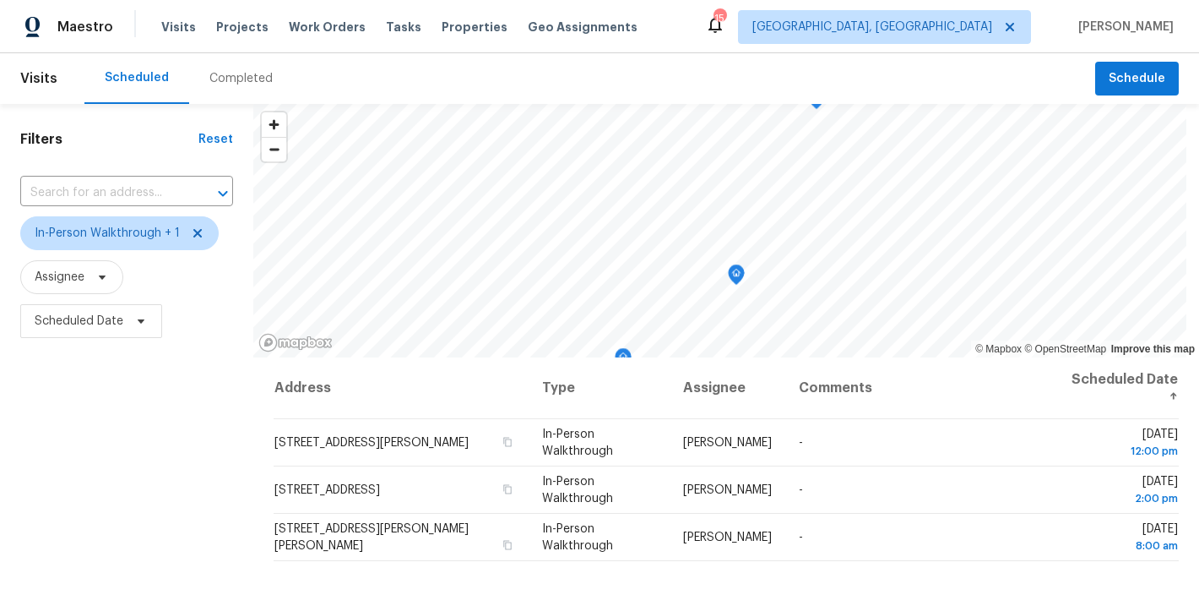
scroll to position [104, 0]
